Goal: Information Seeking & Learning: Learn about a topic

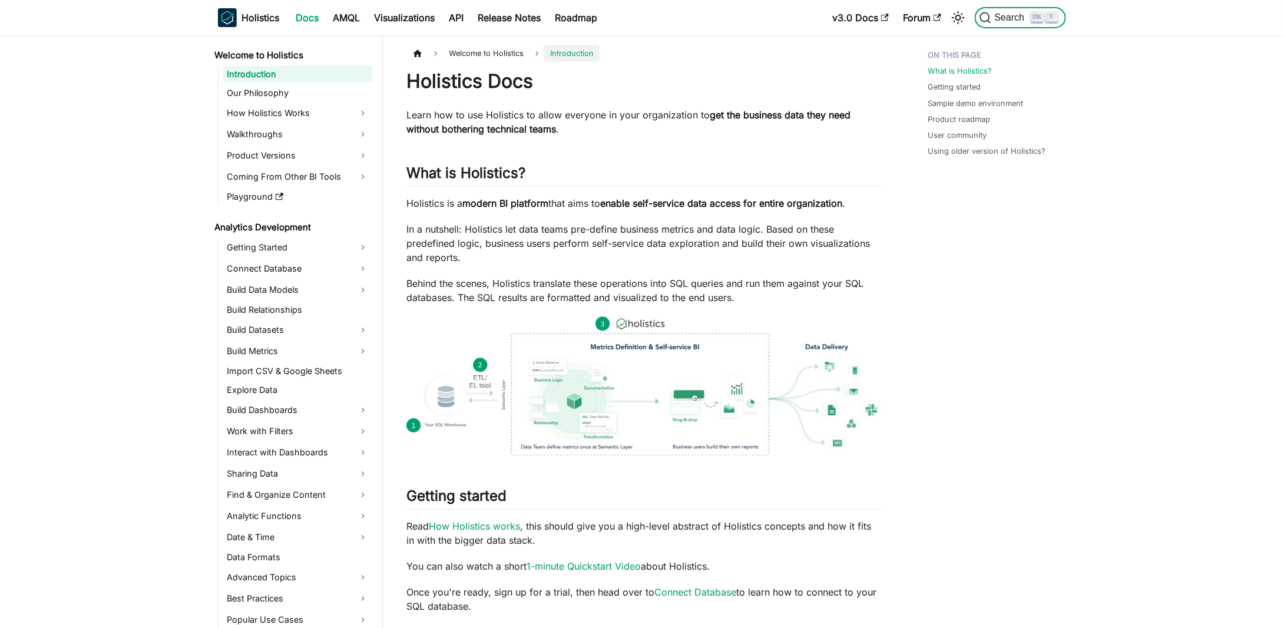
click at [997, 19] on span "Search" at bounding box center [1012, 17] width 41 height 11
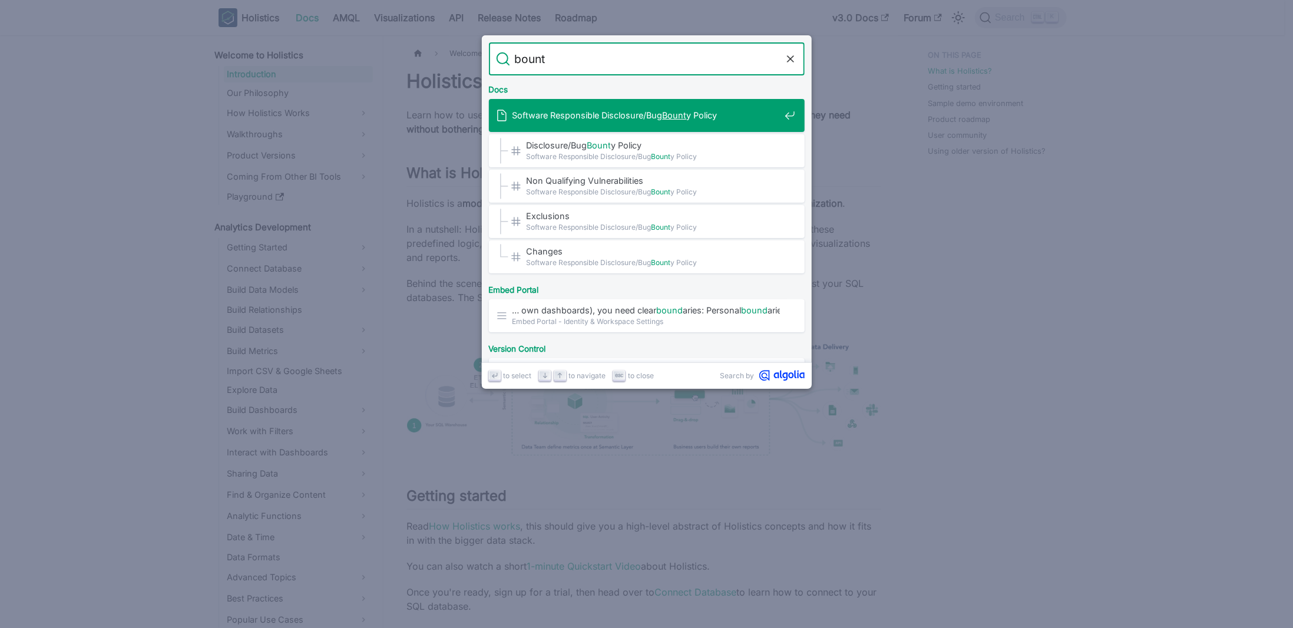
type input "bounty"
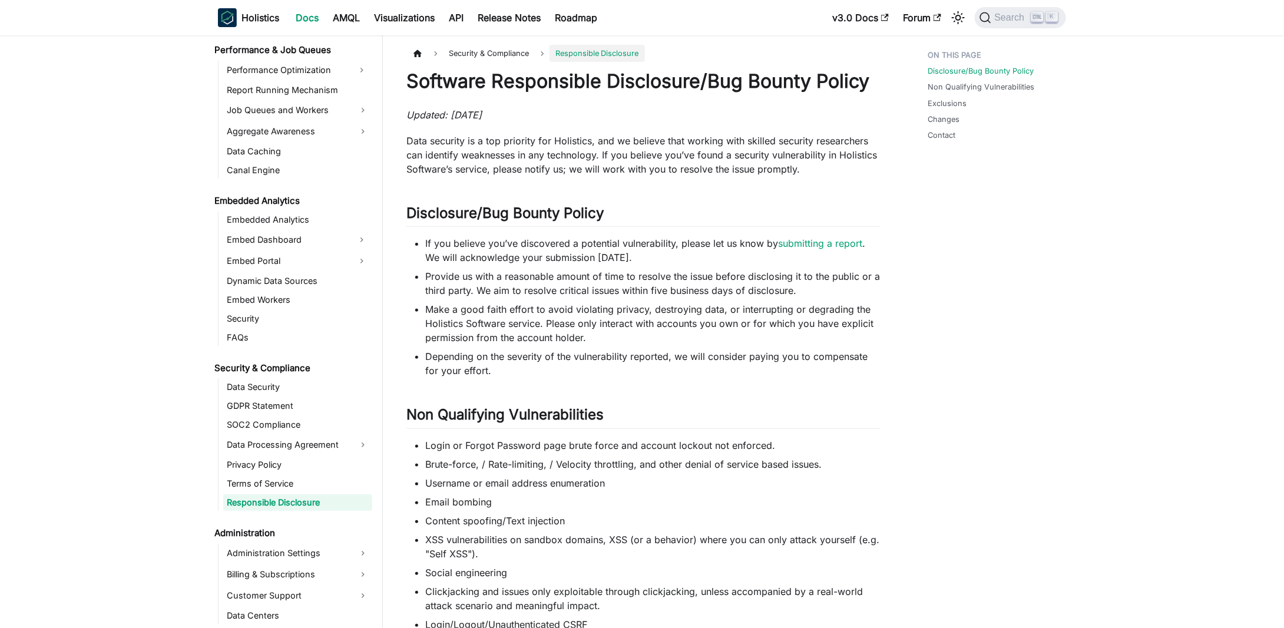
scroll to position [1092, 0]
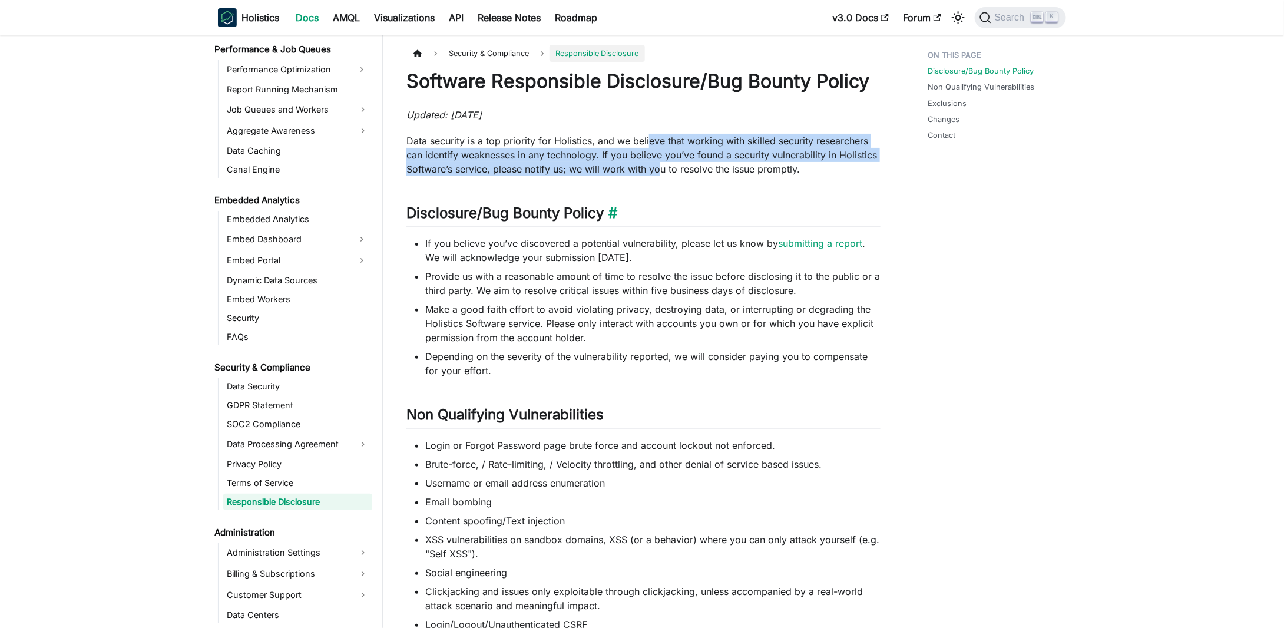
drag, startPoint x: 647, startPoint y: 139, endPoint x: 675, endPoint y: 219, distance: 84.4
click at [675, 215] on div "Software Responsible Disclosure/Bug Bounty Policy Updated: [DATE] Data security…" at bounding box center [644, 634] width 474 height 1129
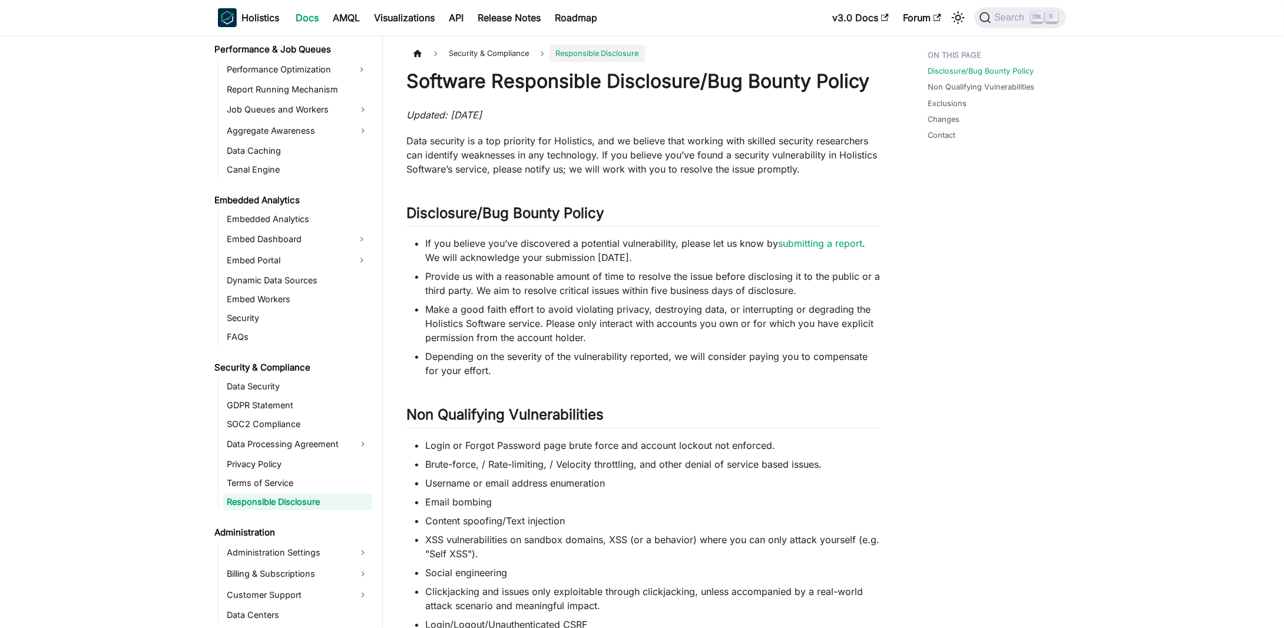
click at [678, 232] on div "Software Responsible Disclosure/Bug Bounty Policy Updated: [DATE] Data security…" at bounding box center [644, 634] width 474 height 1129
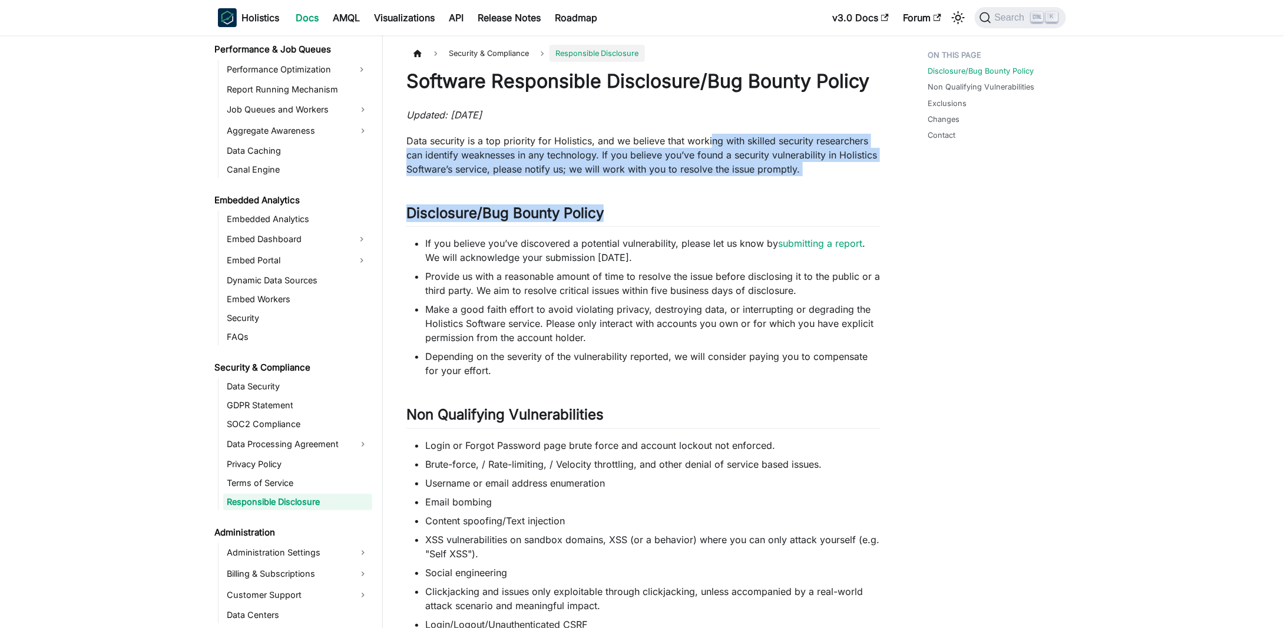
drag, startPoint x: 710, startPoint y: 140, endPoint x: 716, endPoint y: 277, distance: 137.4
click at [715, 231] on div "Software Responsible Disclosure/Bug Bounty Policy Updated: [DATE] Data security…" at bounding box center [644, 634] width 474 height 1129
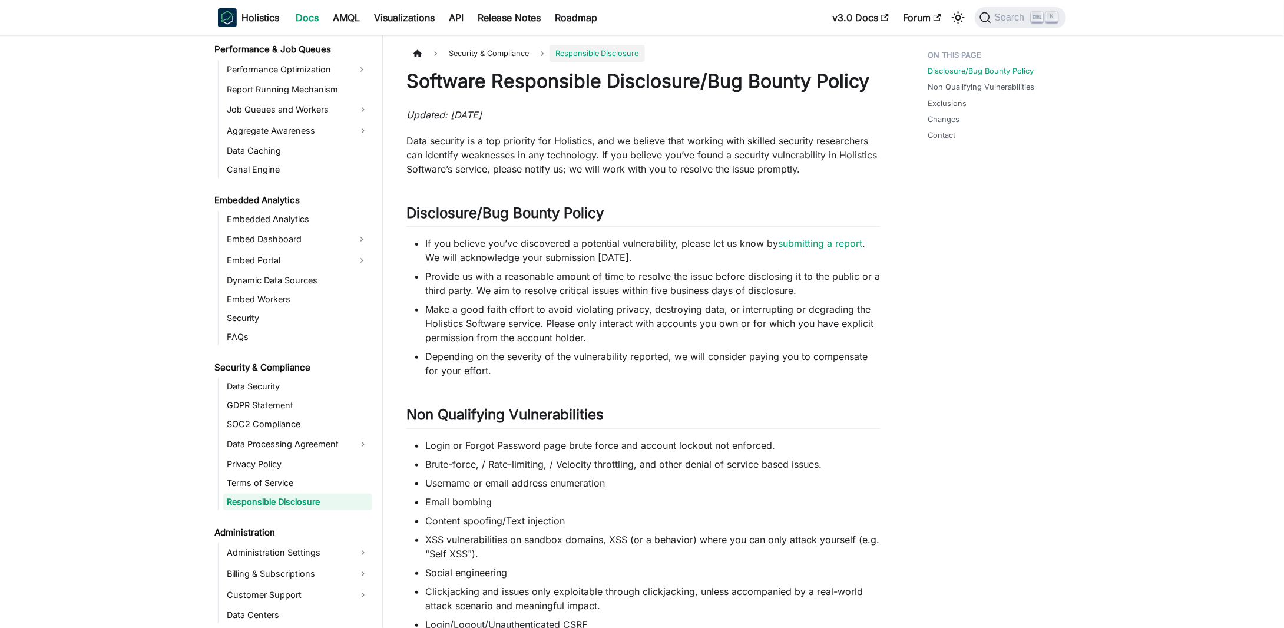
click at [716, 279] on li "Provide us with a reasonable amount of time to resolve the issue before disclos…" at bounding box center [652, 283] width 455 height 28
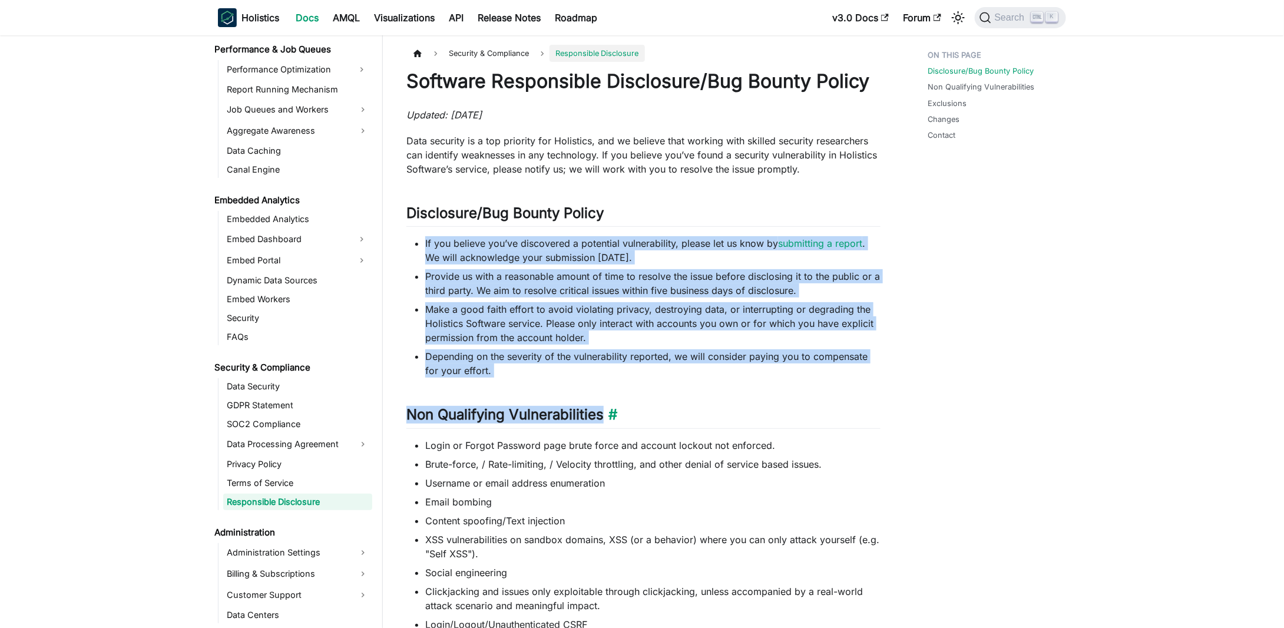
drag, startPoint x: 649, startPoint y: 211, endPoint x: 694, endPoint y: 418, distance: 211.6
click at [693, 408] on div "Software Responsible Disclosure/Bug Bounty Policy Updated: [DATE] Data security…" at bounding box center [644, 634] width 474 height 1129
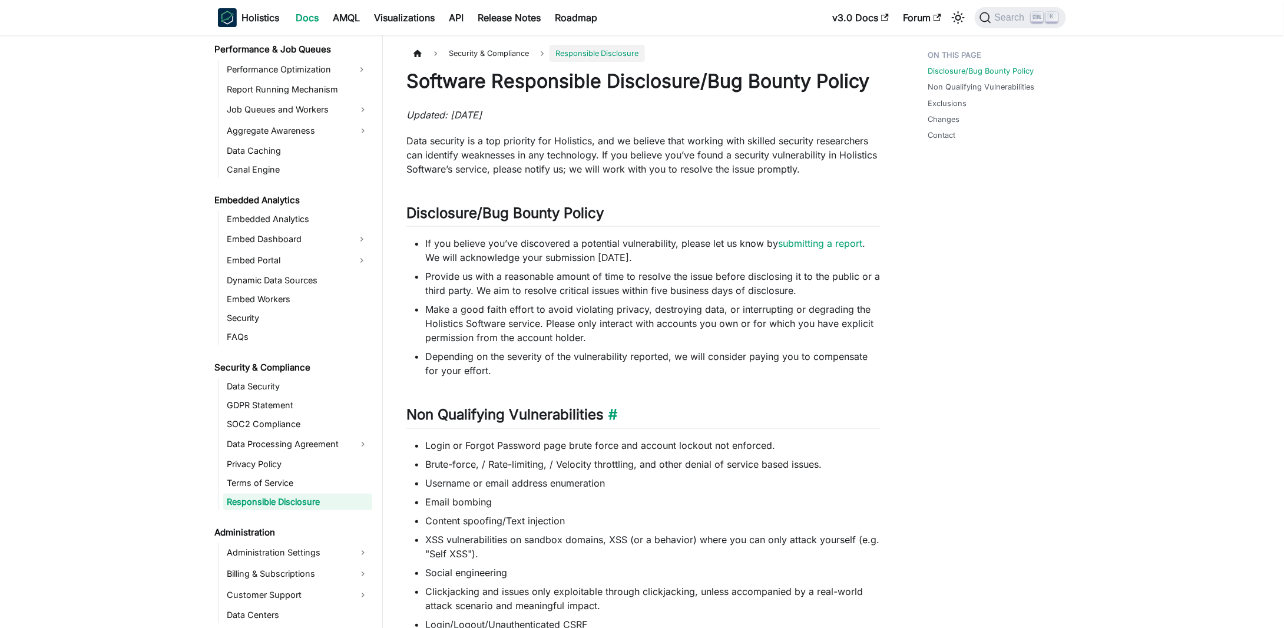
click at [695, 418] on h2 "Non Qualifying Vulnerabilities ​" at bounding box center [644, 417] width 474 height 22
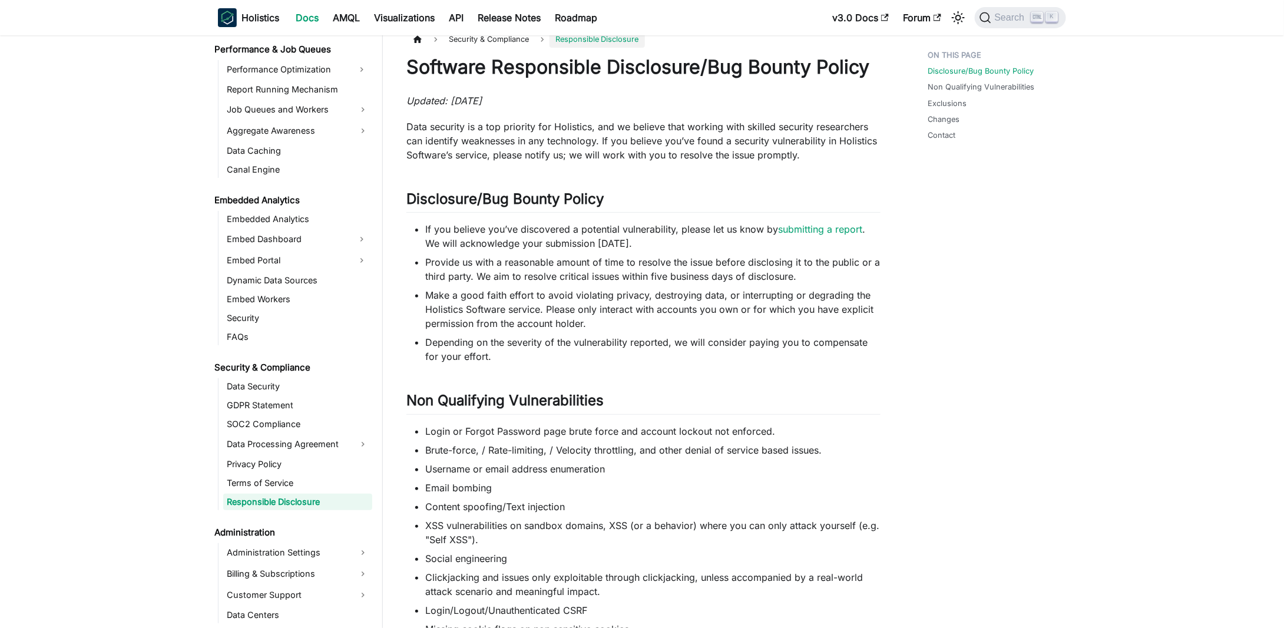
scroll to position [0, 0]
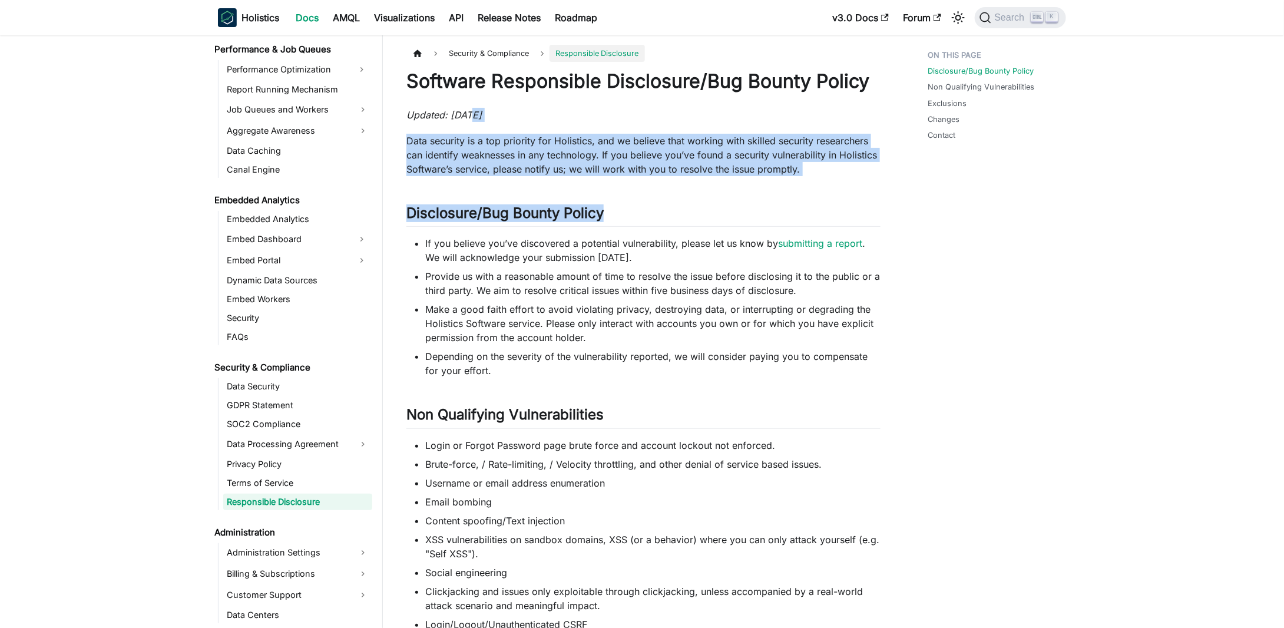
drag, startPoint x: 472, startPoint y: 121, endPoint x: 840, endPoint y: 187, distance: 373.4
click at [832, 186] on div "Software Responsible Disclosure/Bug Bounty Policy Updated: [DATE] Data security…" at bounding box center [644, 634] width 474 height 1129
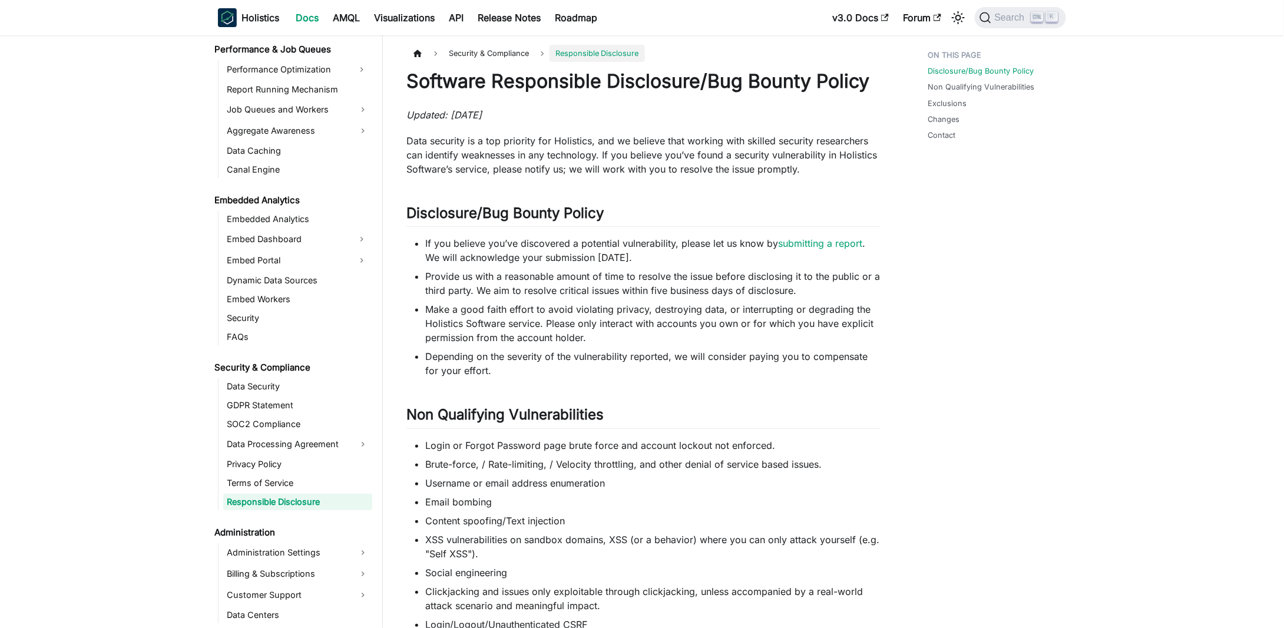
click at [840, 187] on div "Software Responsible Disclosure/Bug Bounty Policy Updated: [DATE] Data security…" at bounding box center [644, 634] width 474 height 1129
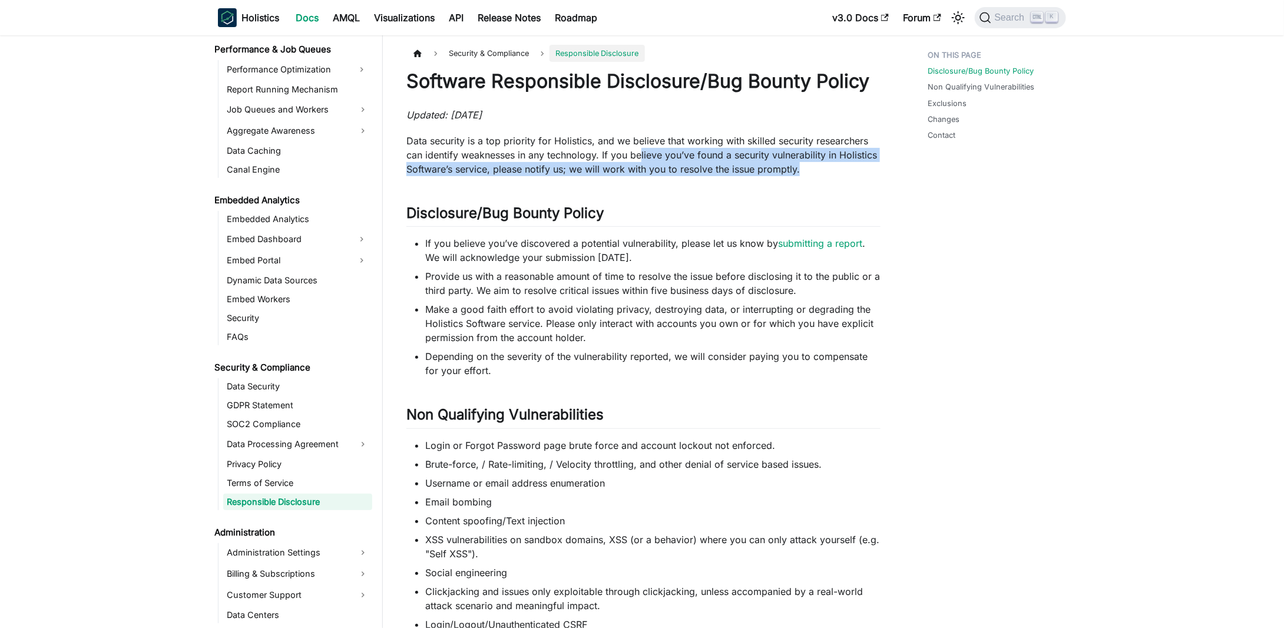
drag, startPoint x: 824, startPoint y: 173, endPoint x: 640, endPoint y: 150, distance: 185.8
click at [640, 150] on p "Data security is a top priority for Holistics, and we believe that working with…" at bounding box center [644, 155] width 474 height 42
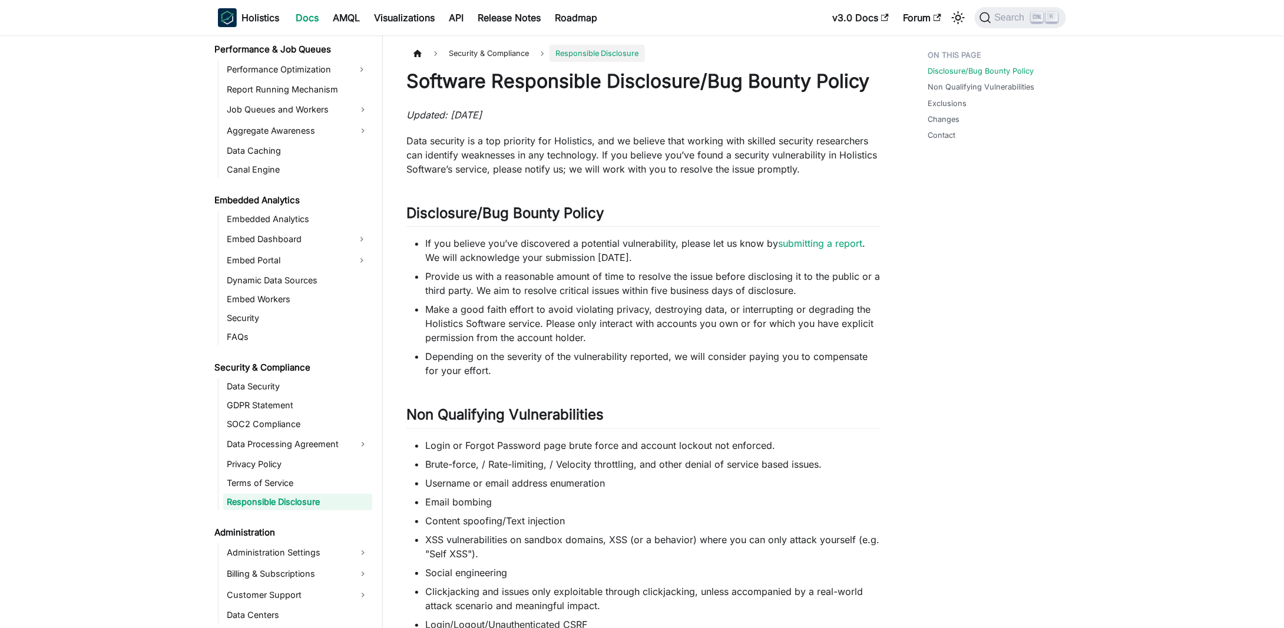
click at [613, 199] on div "Software Responsible Disclosure/Bug Bounty Policy Updated: [DATE] Data security…" at bounding box center [644, 634] width 474 height 1129
click at [689, 85] on h1 "Software Responsible Disclosure/Bug Bounty Policy" at bounding box center [644, 82] width 474 height 24
click at [715, 85] on h1 "Software Responsible Disclosure/Bug Bounty Policy" at bounding box center [644, 82] width 474 height 24
drag, startPoint x: 709, startPoint y: 84, endPoint x: 873, endPoint y: 81, distance: 163.2
click at [873, 81] on h1 "Software Responsible Disclosure/Bug Bounty Policy" at bounding box center [644, 82] width 474 height 24
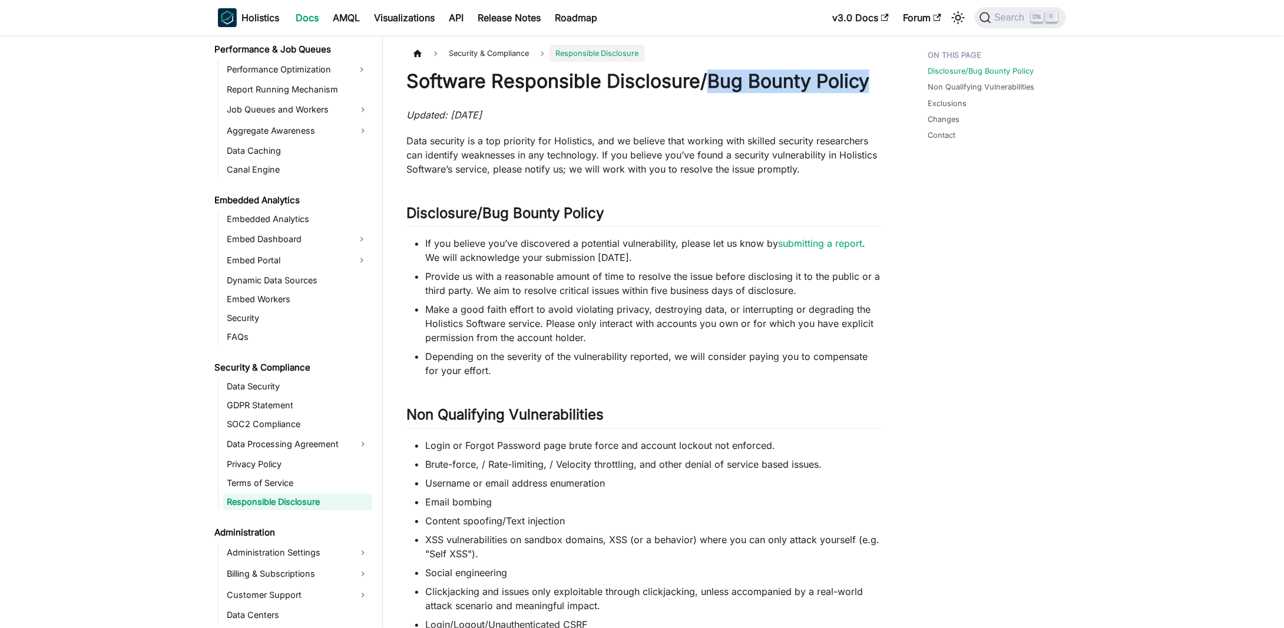
copy h1 "Bug Bounty Policy"
click at [797, 158] on p "Data security is a top priority for Holistics, and we believe that working with…" at bounding box center [644, 155] width 474 height 42
click at [560, 329] on li "Make a good faith effort to avoid violating privacy, destroying data, or interr…" at bounding box center [652, 323] width 455 height 42
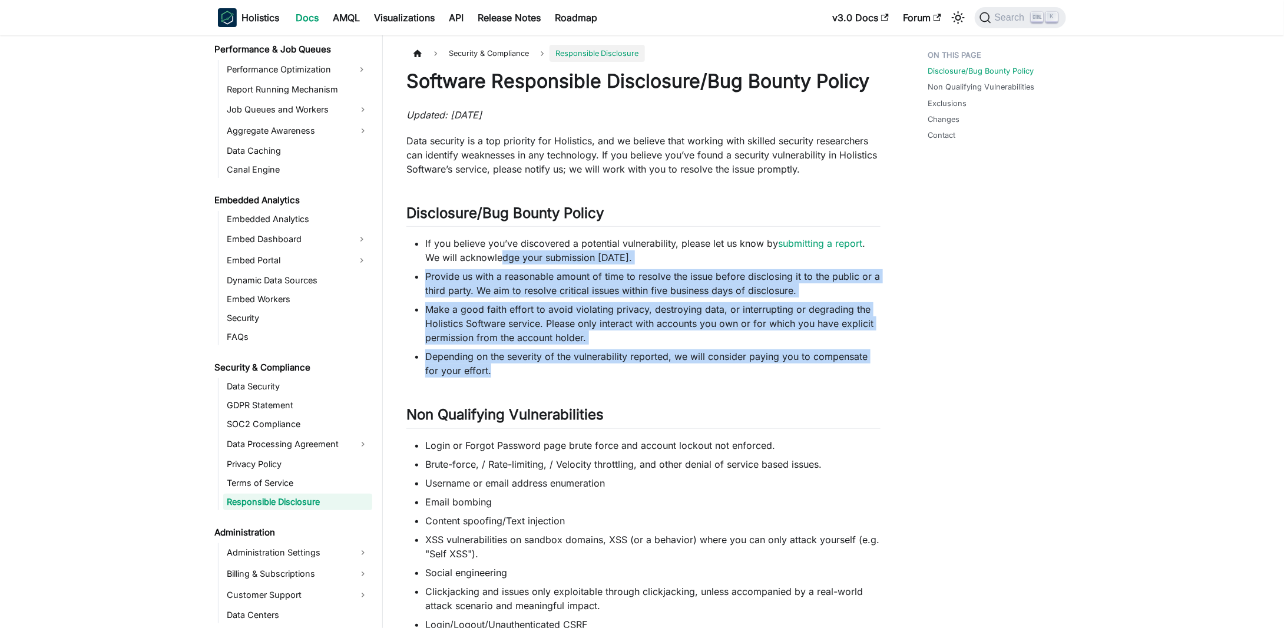
drag, startPoint x: 501, startPoint y: 259, endPoint x: 744, endPoint y: 392, distance: 276.6
click at [705, 381] on div "Software Responsible Disclosure/Bug Bounty Policy Updated: [DATE] Data security…" at bounding box center [644, 634] width 474 height 1129
click at [738, 374] on li "Depending on the severity of the vulnerability reported, we will consider payin…" at bounding box center [652, 363] width 455 height 28
drag, startPoint x: 604, startPoint y: 359, endPoint x: 510, endPoint y: 276, distance: 125.6
click at [510, 276] on ul "If you believe you’ve discovered a potential vulnerability, please let us know …" at bounding box center [644, 306] width 474 height 141
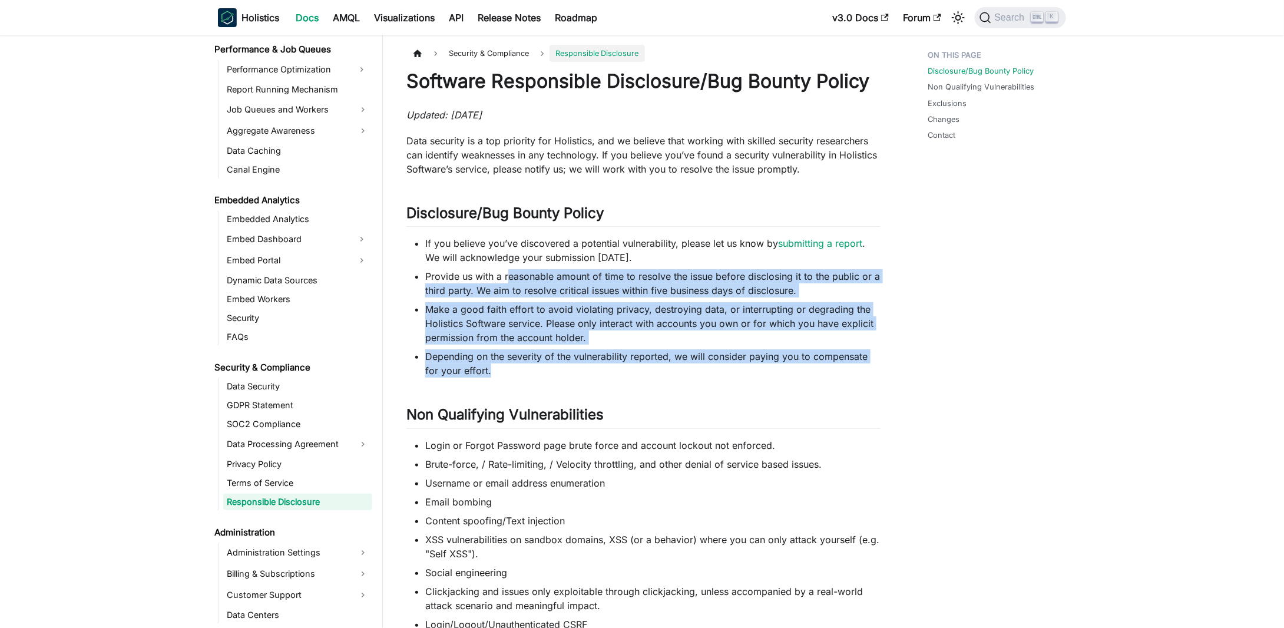
click at [510, 276] on li "Provide us with a reasonable amount of time to resolve the issue before disclos…" at bounding box center [652, 283] width 455 height 28
drag, startPoint x: 510, startPoint y: 276, endPoint x: 625, endPoint y: 368, distance: 148.0
click at [623, 368] on ul "If you believe you’ve discovered a potential vulnerability, please let us know …" at bounding box center [644, 306] width 474 height 141
click at [660, 375] on li "Depending on the severity of the vulnerability reported, we will consider payin…" at bounding box center [652, 363] width 455 height 28
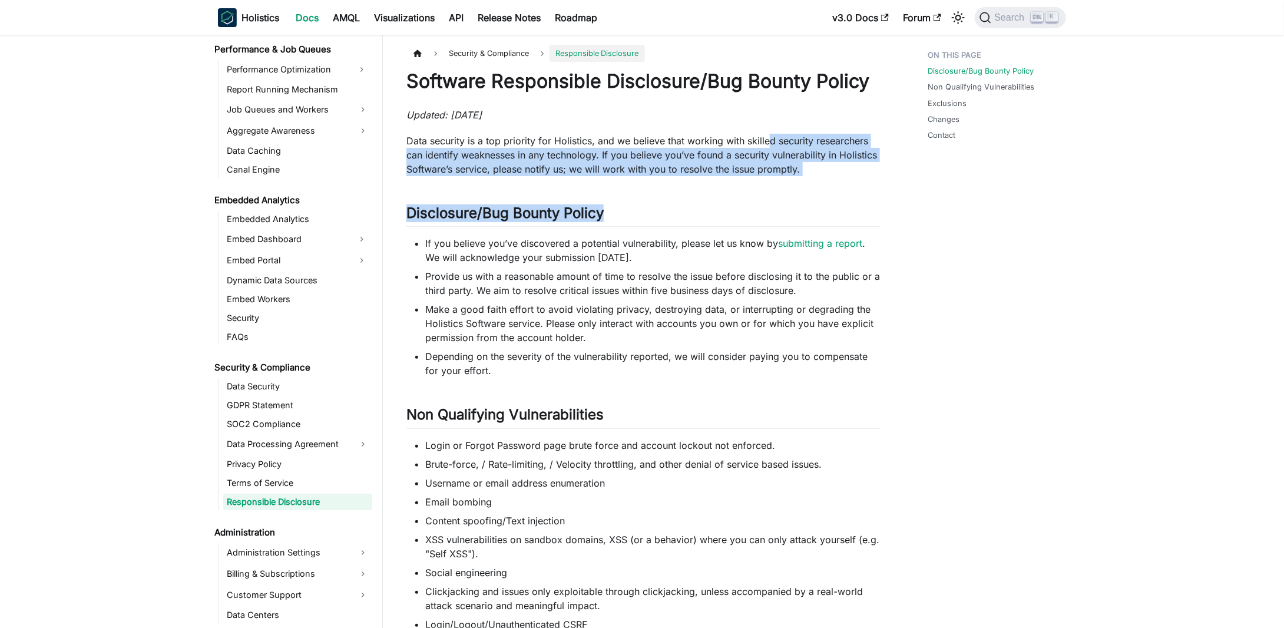
drag, startPoint x: 765, startPoint y: 141, endPoint x: 832, endPoint y: 184, distance: 79.8
click at [832, 184] on div "Software Responsible Disclosure/Bug Bounty Policy Updated: [DATE] Data security…" at bounding box center [644, 634] width 474 height 1129
click at [841, 176] on p "Data security is a top priority for Holistics, and we believe that working with…" at bounding box center [644, 155] width 474 height 42
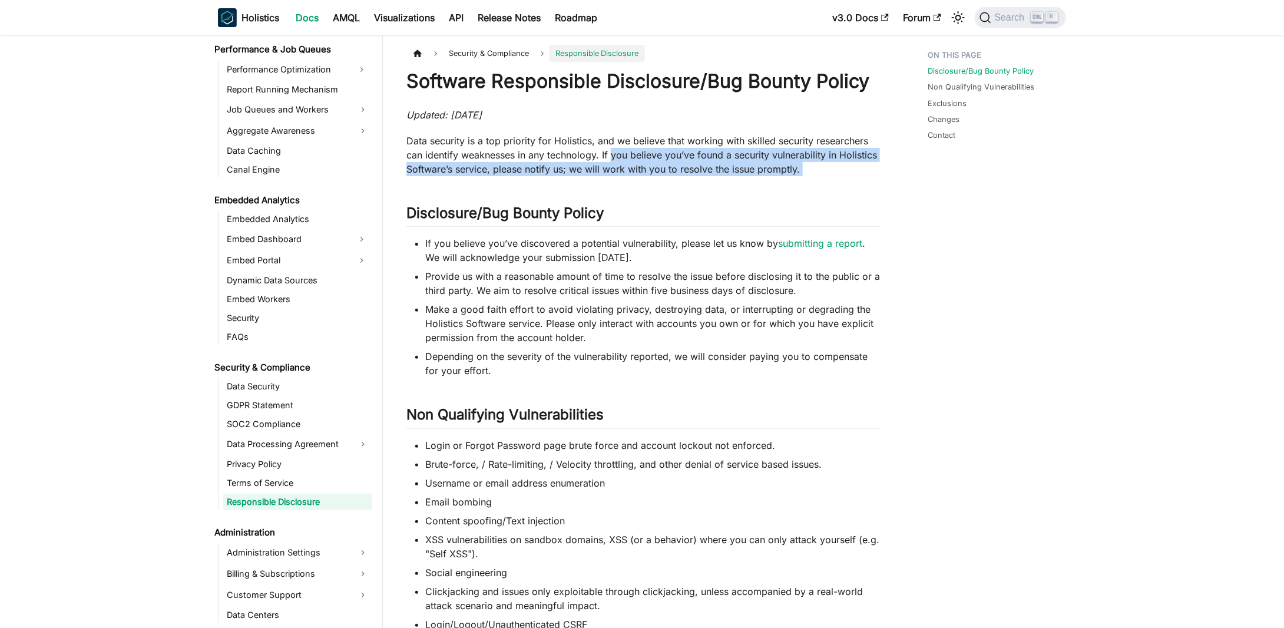
drag, startPoint x: 841, startPoint y: 176, endPoint x: 623, endPoint y: 153, distance: 219.7
click at [623, 153] on p "Data security is a top priority for Holistics, and we believe that working with…" at bounding box center [644, 155] width 474 height 42
drag, startPoint x: 623, startPoint y: 153, endPoint x: 816, endPoint y: 176, distance: 194.6
click at [816, 176] on div "Software Responsible Disclosure/Bug Bounty Policy Updated: [DATE] Data security…" at bounding box center [644, 634] width 474 height 1129
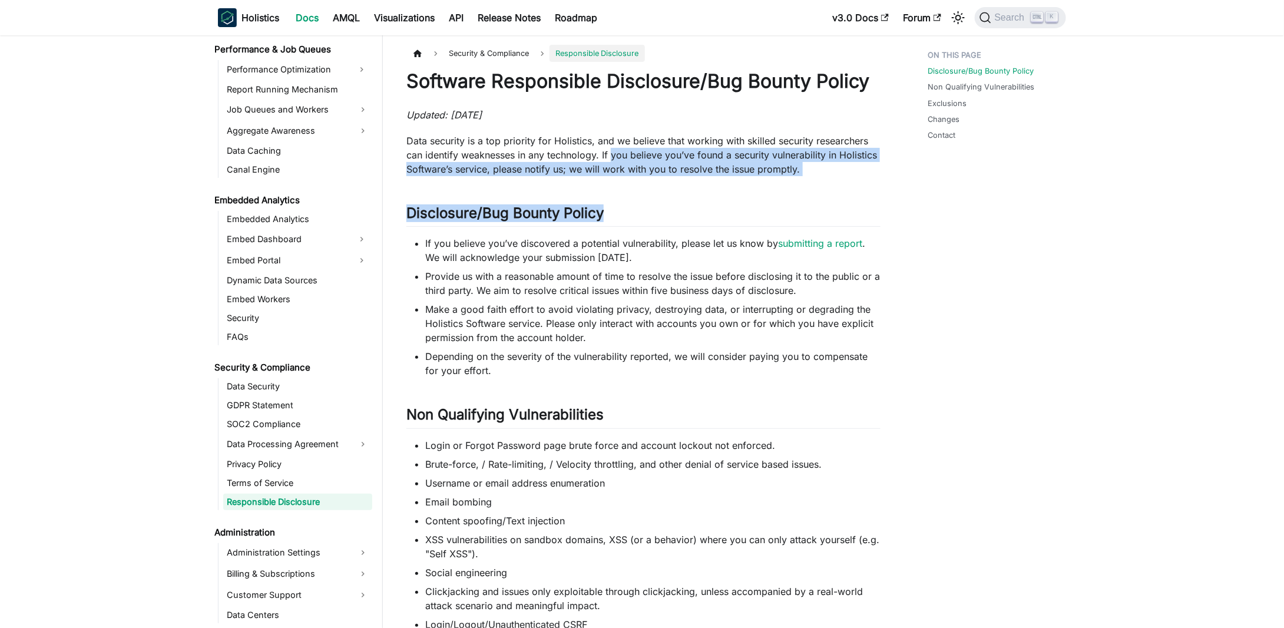
click at [816, 176] on div "Software Responsible Disclosure/Bug Bounty Policy Updated: [DATE] Data security…" at bounding box center [644, 634] width 474 height 1129
drag, startPoint x: 813, startPoint y: 176, endPoint x: 621, endPoint y: 151, distance: 193.7
click at [621, 151] on div "Software Responsible Disclosure/Bug Bounty Policy Updated: [DATE] Data security…" at bounding box center [644, 634] width 474 height 1129
click at [621, 151] on p "Data security is a top priority for Holistics, and we believe that working with…" at bounding box center [644, 155] width 474 height 42
drag, startPoint x: 621, startPoint y: 151, endPoint x: 874, endPoint y: 176, distance: 254.6
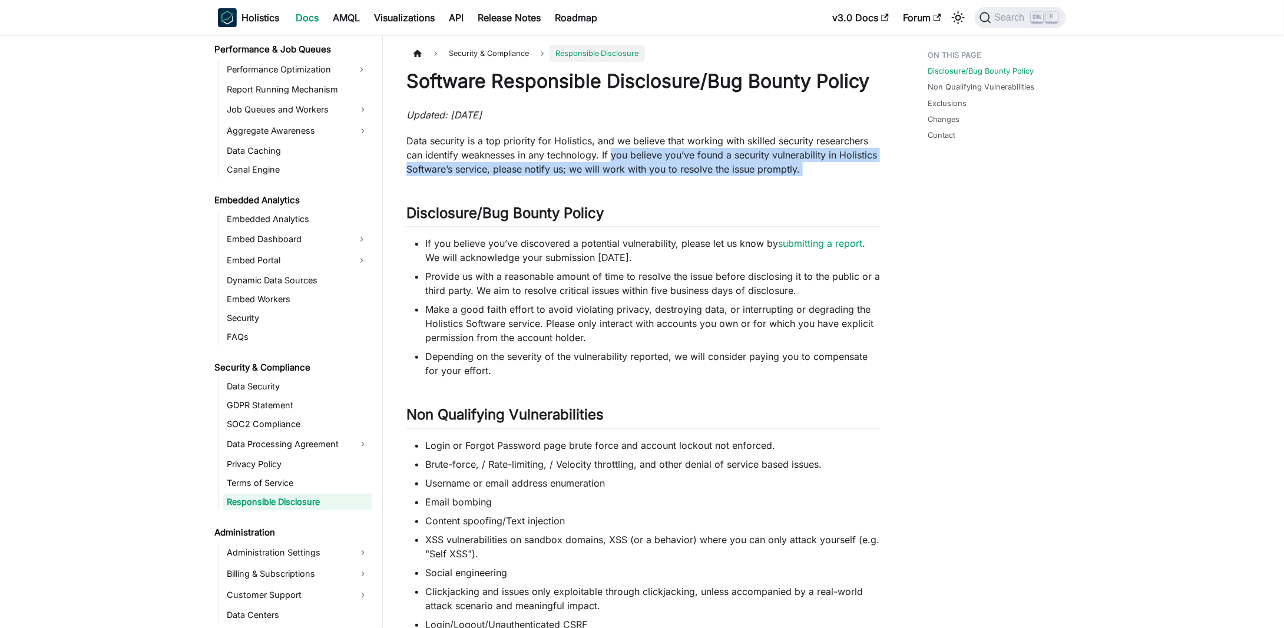
click at [871, 176] on div "Software Responsible Disclosure/Bug Bounty Policy Updated: [DATE] Data security…" at bounding box center [644, 634] width 474 height 1129
click at [874, 176] on div "Software Responsible Disclosure/Bug Bounty Policy Updated: [DATE] Data security…" at bounding box center [644, 634] width 474 height 1129
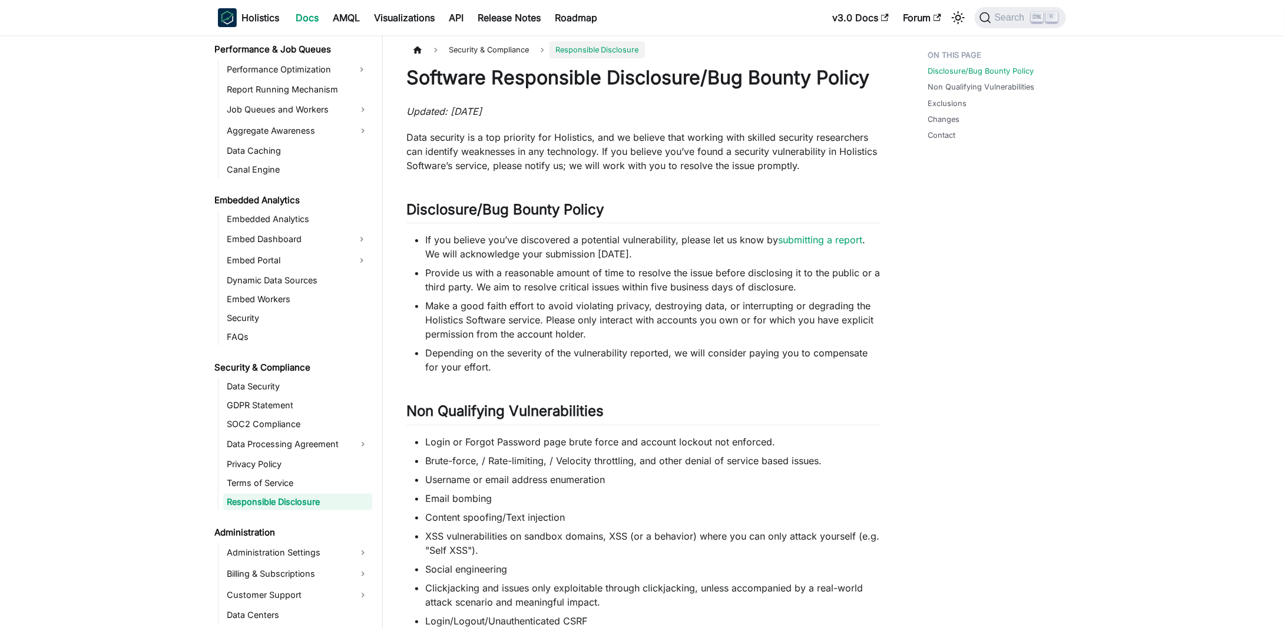
scroll to position [118, 0]
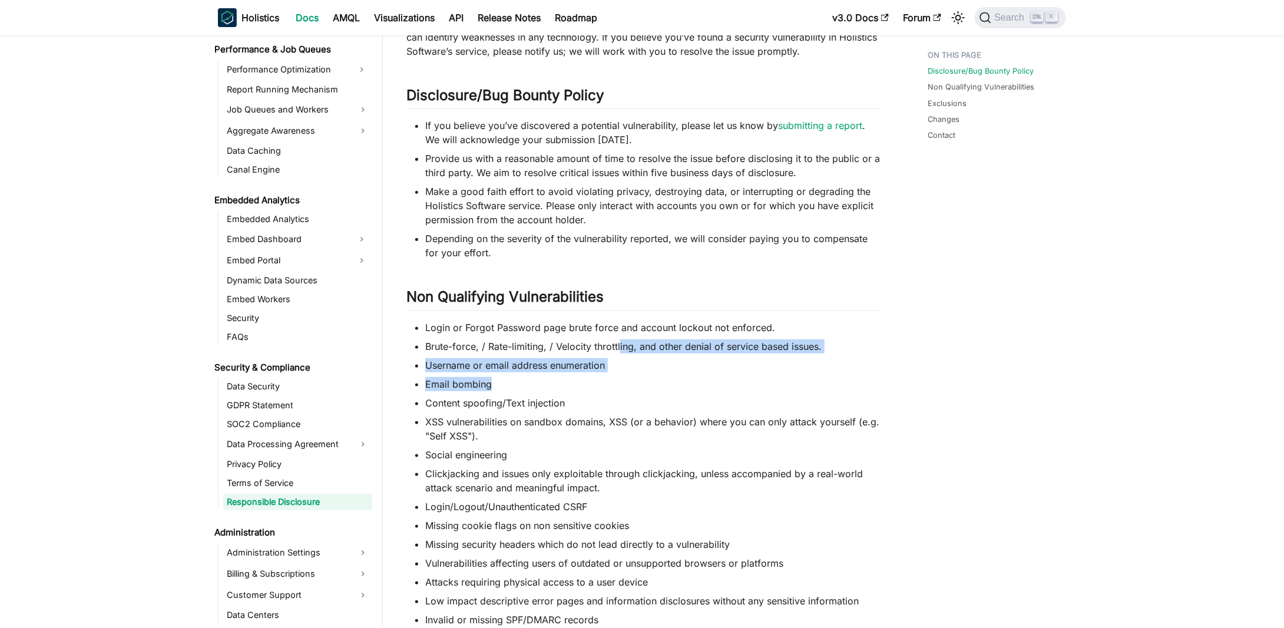
drag, startPoint x: 635, startPoint y: 353, endPoint x: 678, endPoint y: 424, distance: 82.2
click at [672, 412] on ul "Login or Forgot Password page brute force and account lockout not enforced. Bru…" at bounding box center [644, 511] width 474 height 382
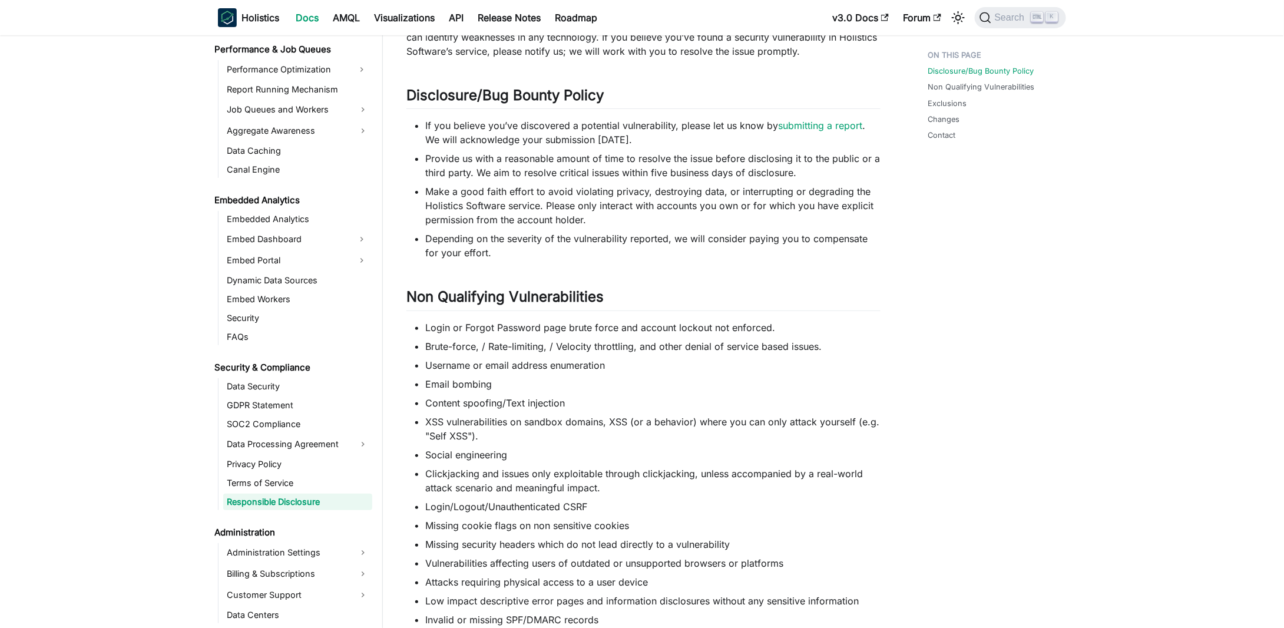
click at [679, 425] on li "XSS vulnerabilities on sandbox domains, XSS (or a behavior) where you can only …" at bounding box center [652, 429] width 455 height 28
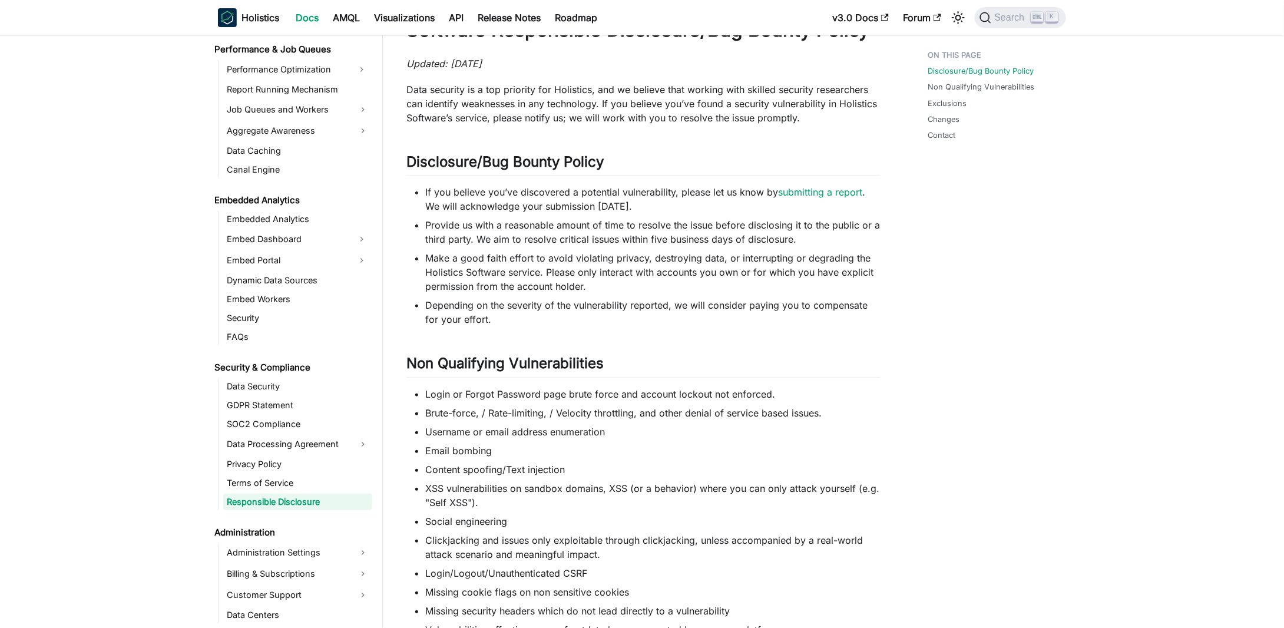
scroll to position [0, 0]
